Goal: Information Seeking & Learning: Find specific fact

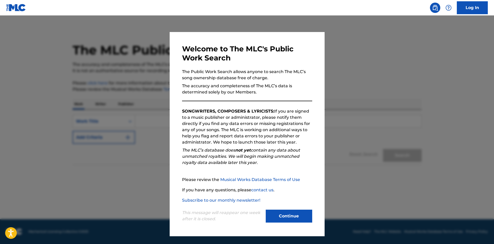
click at [292, 215] on button "Continue" at bounding box center [289, 216] width 46 height 13
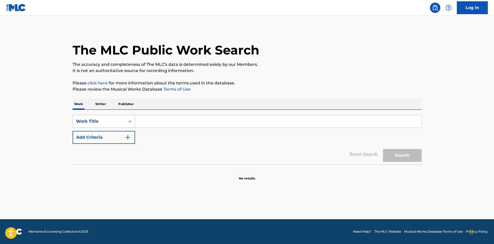
click at [100, 120] on div "Work Title" at bounding box center [99, 121] width 46 height 6
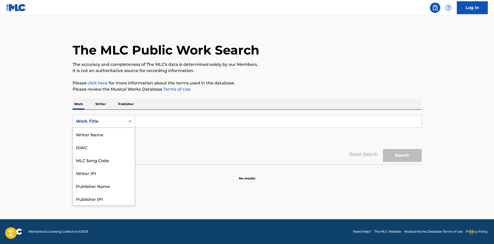
scroll to position [26, 0]
click at [92, 199] on div "Work Title" at bounding box center [104, 198] width 62 height 13
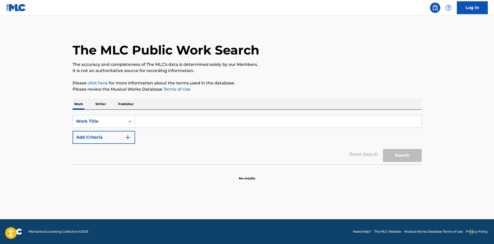
click at [155, 119] on input "Search Form" at bounding box center [278, 121] width 286 height 12
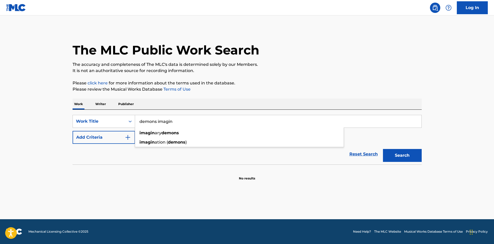
drag, startPoint x: 182, startPoint y: 122, endPoint x: 157, endPoint y: 124, distance: 25.9
click at [157, 124] on input "demons imagin" at bounding box center [278, 121] width 286 height 12
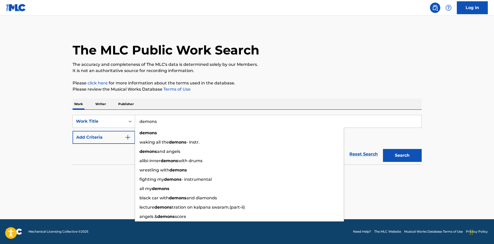
type input "demons"
click at [116, 137] on button "Add Criteria" at bounding box center [104, 137] width 63 height 13
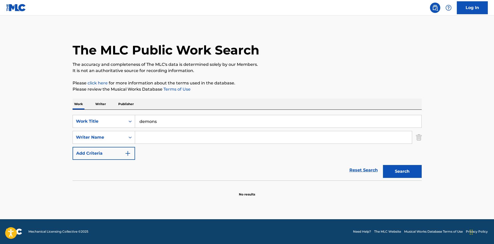
click at [168, 141] on input "Search Form" at bounding box center [273, 137] width 277 height 12
type input "imagine dragons"
click at [179, 171] on div "Reset Search Search" at bounding box center [247, 170] width 349 height 21
click at [391, 168] on button "Search" at bounding box center [402, 171] width 39 height 13
click at [174, 121] on input "demons" at bounding box center [278, 121] width 286 height 12
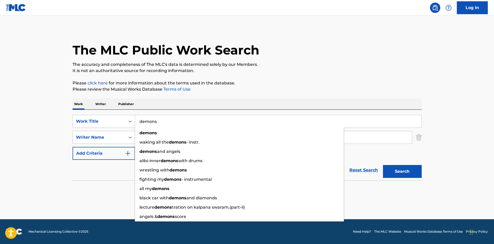
click at [92, 105] on div "Work Writer Publisher" at bounding box center [247, 104] width 349 height 11
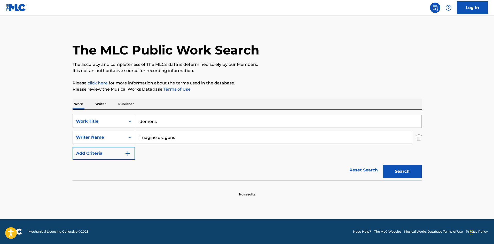
click at [97, 105] on p "Writer" at bounding box center [101, 104] width 14 height 11
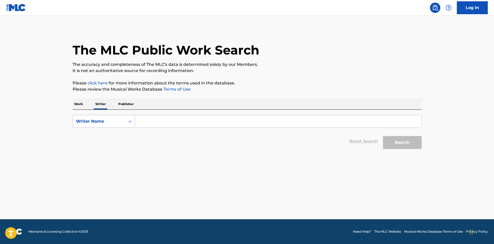
click at [119, 126] on div "Writer Name" at bounding box center [99, 121] width 53 height 10
click at [55, 101] on main "The MLC Public Work Search The accuracy and completeness of The MLC's data is d…" at bounding box center [247, 117] width 494 height 204
click at [82, 106] on p "Work" at bounding box center [79, 104] width 12 height 11
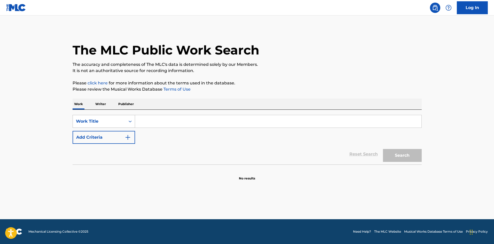
click at [105, 126] on div "Work Title" at bounding box center [99, 121] width 53 height 10
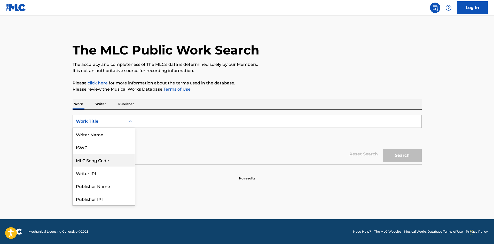
click at [95, 134] on div "Writer Name" at bounding box center [104, 134] width 62 height 13
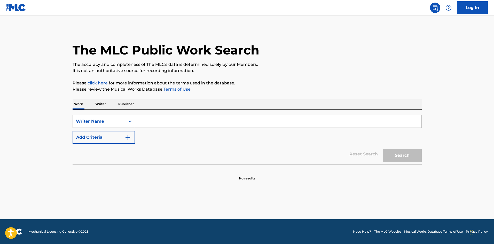
click at [155, 121] on input "Search Form" at bounding box center [278, 121] width 286 height 12
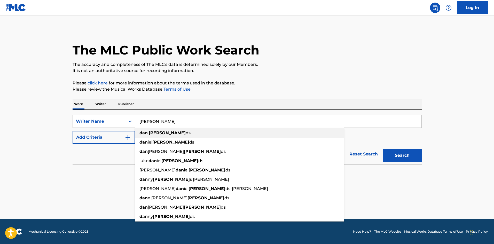
click at [161, 130] on div "dan reynol ds" at bounding box center [239, 132] width 209 height 9
type input "[PERSON_NAME]"
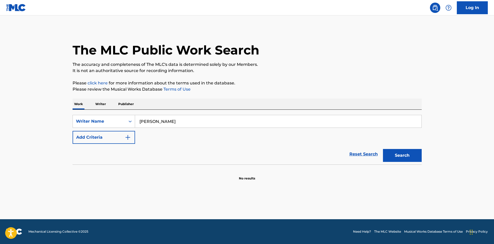
click at [395, 153] on button "Search" at bounding box center [402, 155] width 39 height 13
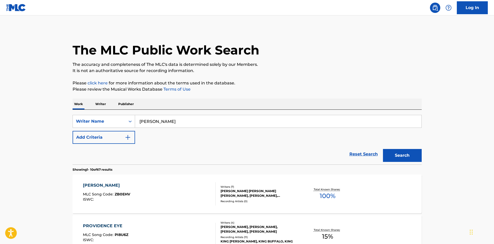
click at [189, 121] on input "[PERSON_NAME]" at bounding box center [278, 121] width 286 height 12
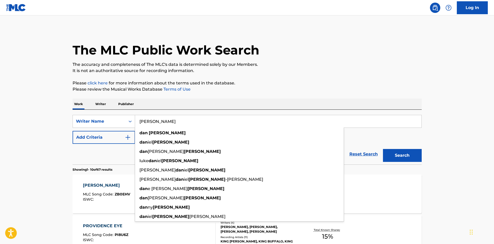
click at [90, 137] on button "Add Criteria" at bounding box center [104, 137] width 63 height 13
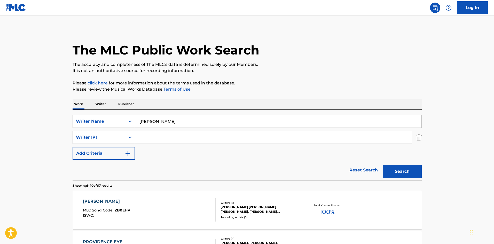
click at [150, 139] on input "Search Form" at bounding box center [273, 137] width 277 height 12
click at [121, 139] on div "Writer IPI" at bounding box center [99, 138] width 53 height 10
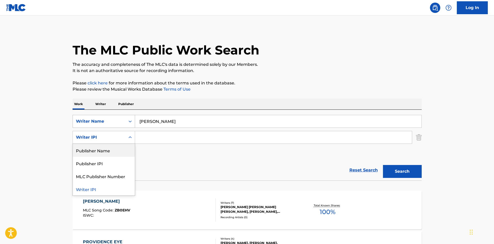
click at [103, 126] on div "Writer Name" at bounding box center [99, 121] width 53 height 10
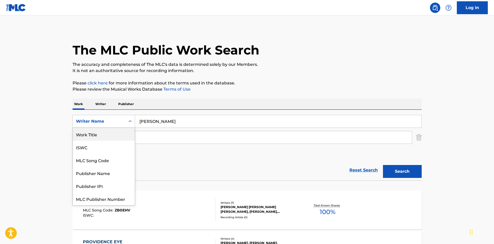
click at [96, 135] on div "Work Title" at bounding box center [104, 134] width 62 height 13
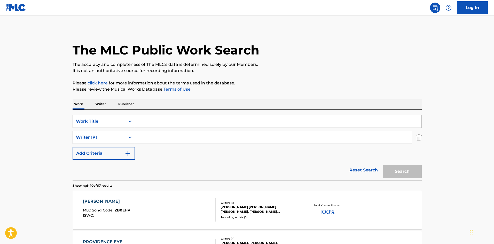
click at [183, 120] on input "Search Form" at bounding box center [278, 121] width 286 height 12
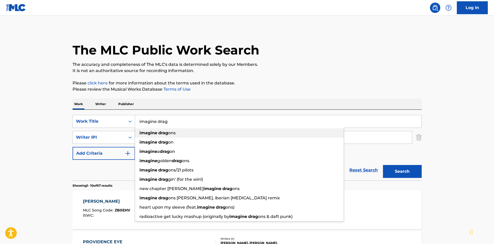
click at [167, 132] on strong "drag" at bounding box center [163, 132] width 10 height 5
type input "imagine dragons"
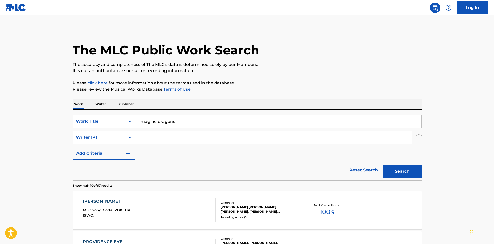
click at [404, 169] on button "Search" at bounding box center [402, 171] width 39 height 13
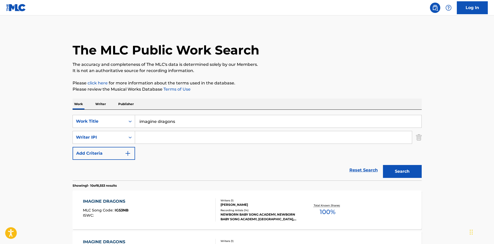
click at [151, 138] on input "Search Form" at bounding box center [273, 137] width 277 height 12
click at [114, 138] on div "Writer IPI" at bounding box center [99, 137] width 46 height 6
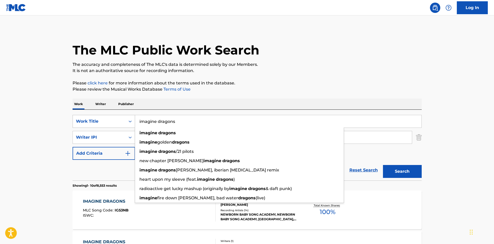
drag, startPoint x: 195, startPoint y: 118, endPoint x: 111, endPoint y: 117, distance: 84.0
click at [116, 120] on div "SearchWithCriteriaa5d4105a-e3ff-4cca-8584-3d7510ed2de4 Work Title imagine drago…" at bounding box center [247, 121] width 349 height 13
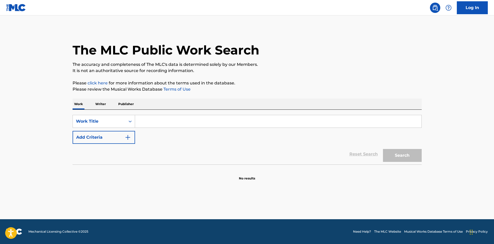
click at [98, 105] on p "Writer" at bounding box center [101, 104] width 14 height 11
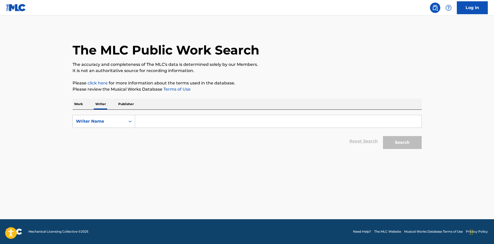
click at [130, 105] on p "Publisher" at bounding box center [126, 104] width 19 height 11
click at [97, 103] on p "Writer" at bounding box center [101, 104] width 14 height 11
click at [155, 123] on input "Search Form" at bounding box center [278, 121] width 286 height 12
click at [120, 119] on div "Writer Name" at bounding box center [99, 121] width 46 height 6
click at [75, 104] on p "Work" at bounding box center [79, 104] width 12 height 11
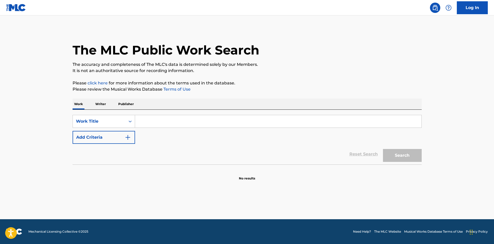
click at [169, 128] on div "SearchWithCriteria75a353de-c32b-41f1-a15e-e94c38b19f64 Work Title Add Criteria" at bounding box center [247, 129] width 349 height 29
click at [168, 125] on input "Search Form" at bounding box center [278, 121] width 286 height 12
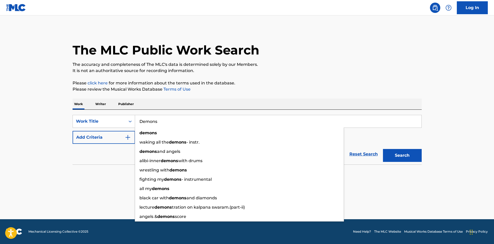
type input "Demons"
click at [383, 149] on button "Search" at bounding box center [402, 155] width 39 height 13
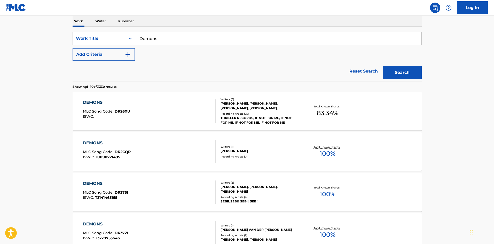
scroll to position [77, 0]
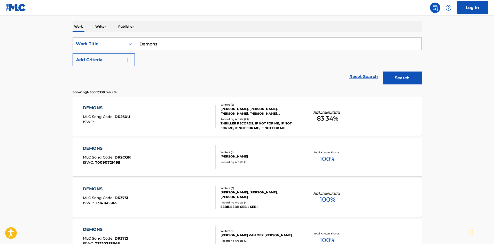
click at [96, 63] on button "Add Criteria" at bounding box center [104, 59] width 63 height 13
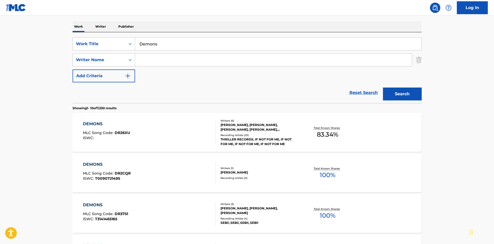
click at [154, 62] on input "Search Form" at bounding box center [273, 60] width 277 height 12
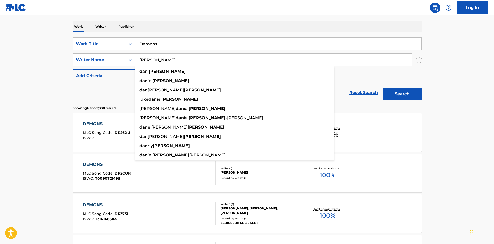
type input "[PERSON_NAME]"
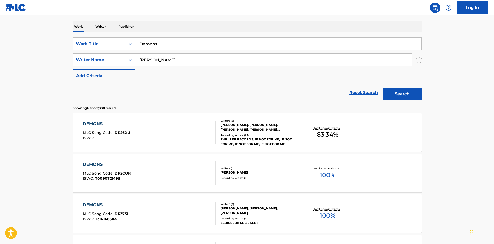
click at [411, 85] on div "Search" at bounding box center [400, 92] width 41 height 21
click at [419, 98] on button "Search" at bounding box center [402, 94] width 39 height 13
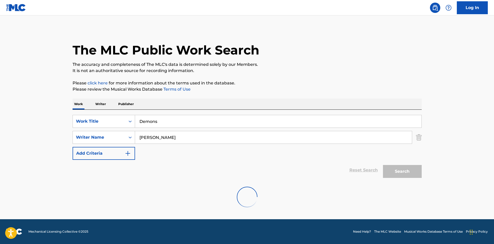
scroll to position [0, 0]
drag, startPoint x: 127, startPoint y: 120, endPoint x: 102, endPoint y: 120, distance: 25.3
click at [102, 120] on div "SearchWithCriteria75a353de-c32b-41f1-a15e-e94c38b19f64 Work Title Demons" at bounding box center [247, 121] width 349 height 13
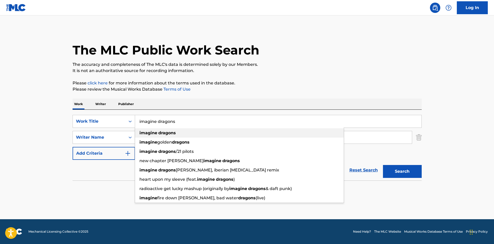
type input "imagine dragons"
click at [160, 130] on div "imagine dragons" at bounding box center [239, 132] width 209 height 9
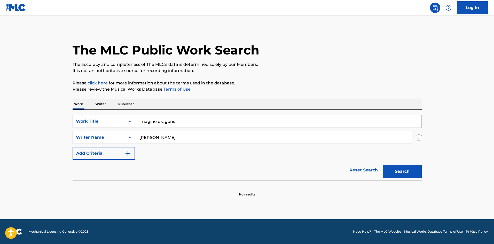
click at [392, 170] on button "Search" at bounding box center [402, 171] width 39 height 13
drag, startPoint x: 180, startPoint y: 138, endPoint x: 111, endPoint y: 137, distance: 69.0
click at [111, 137] on div "SearchWithCriteria46eaacb6-9143-4e41-81e5-5cdbc2c35729 Writer Name [PERSON_NAME]" at bounding box center [247, 137] width 349 height 13
click at [396, 175] on button "Search" at bounding box center [402, 171] width 39 height 13
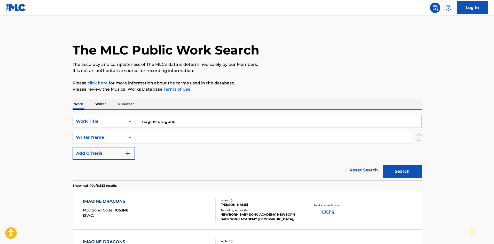
click at [196, 121] on input "imagine dragons" at bounding box center [278, 121] width 286 height 12
type input "imagine dragons demons"
click at [383, 165] on button "Search" at bounding box center [402, 171] width 39 height 13
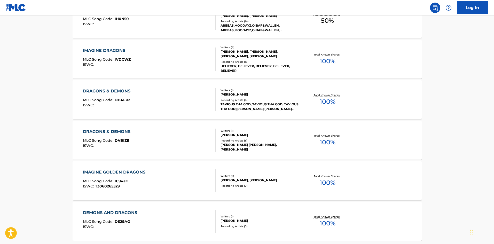
scroll to position [404, 0]
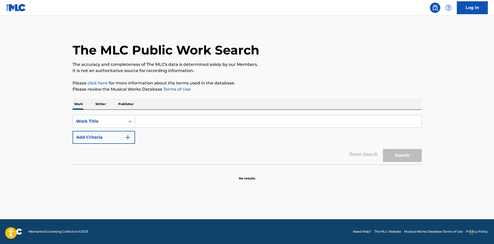
click at [100, 102] on p "Writer" at bounding box center [101, 104] width 14 height 11
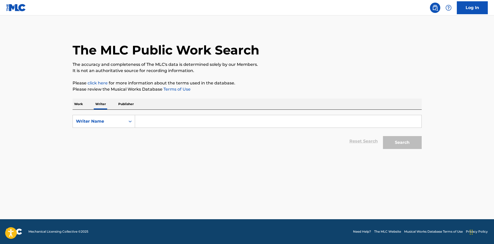
click at [132, 107] on p "Publisher" at bounding box center [126, 104] width 19 height 11
click at [74, 106] on p "Work" at bounding box center [79, 104] width 12 height 11
